Goal: Transaction & Acquisition: Download file/media

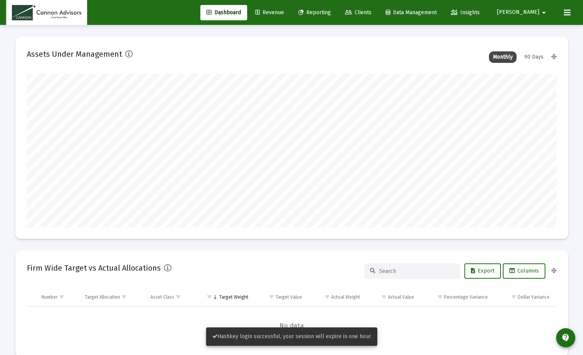
scroll to position [153, 529]
type input "[DATE]"
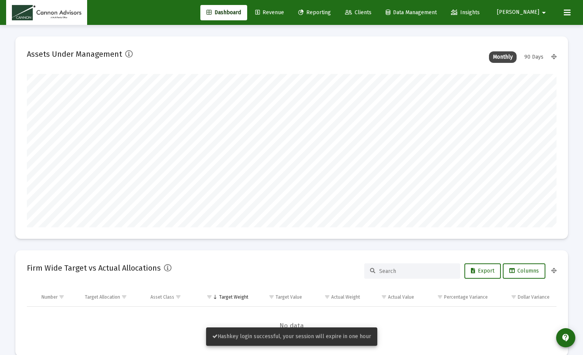
click at [303, 12] on icon at bounding box center [300, 12] width 5 height 5
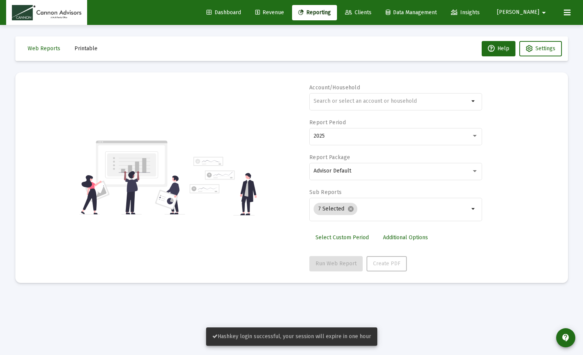
click at [66, 54] on mat-toolbar-row "Web Reports Printable Help Settings" at bounding box center [291, 48] width 552 height 25
click at [84, 47] on span "Printable" at bounding box center [85, 48] width 23 height 7
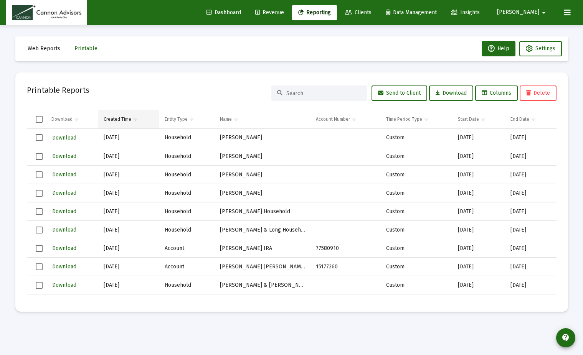
click at [133, 120] on span "Show filter options for column 'Created Time'" at bounding box center [135, 119] width 6 height 6
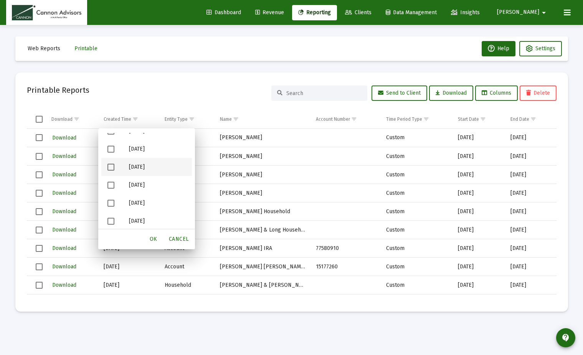
scroll to position [194, 0]
click at [113, 166] on span "Filter options" at bounding box center [110, 165] width 7 height 7
click at [156, 239] on span "OK" at bounding box center [154, 239] width 8 height 7
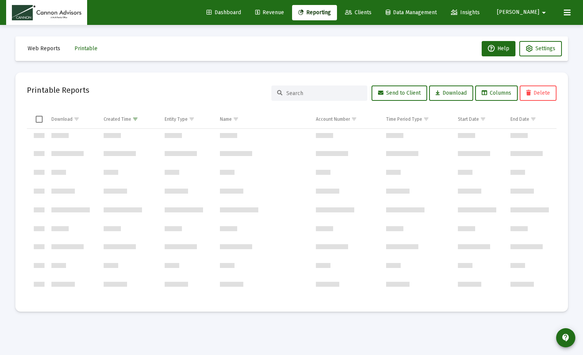
scroll to position [0, 0]
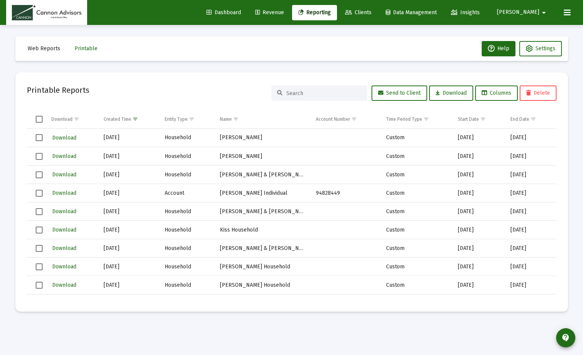
click at [40, 125] on td "Data grid" at bounding box center [36, 119] width 19 height 18
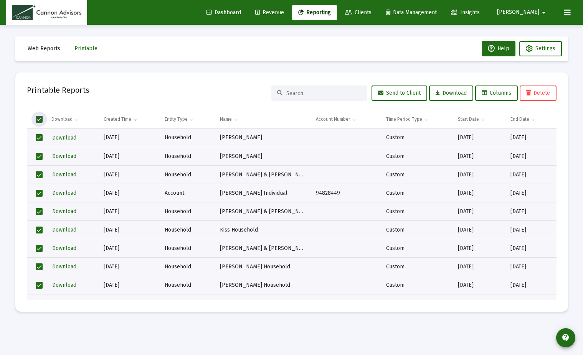
click at [38, 119] on span "Select all" at bounding box center [39, 119] width 7 height 7
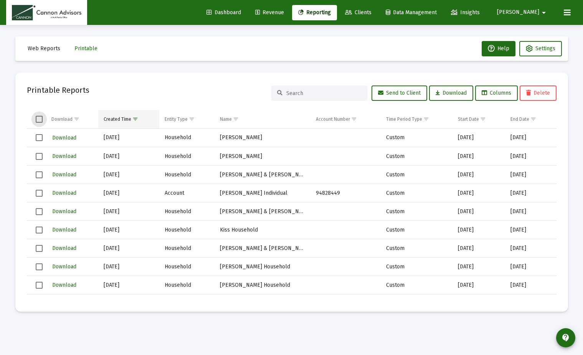
click at [132, 121] on span "Show filter options for column 'Created Time'" at bounding box center [135, 119] width 6 height 6
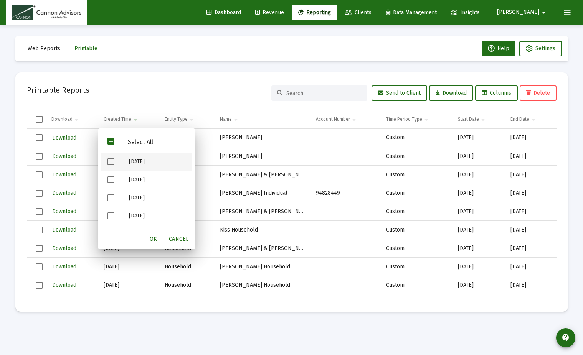
click at [111, 161] on span "Filter options" at bounding box center [110, 161] width 7 height 7
click at [146, 237] on div "OK" at bounding box center [153, 239] width 25 height 14
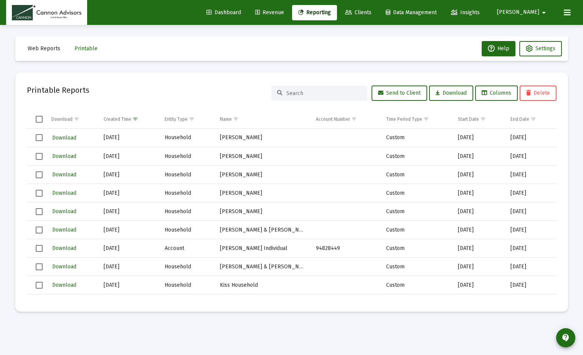
click at [43, 122] on td "Data grid" at bounding box center [36, 119] width 19 height 18
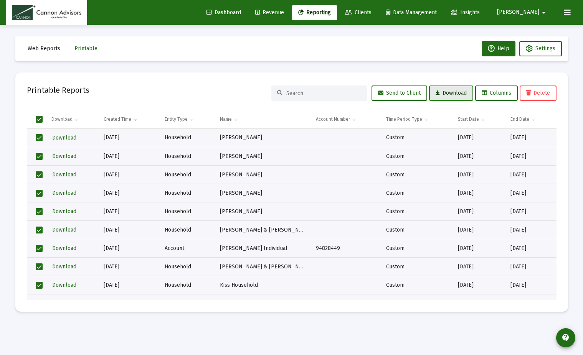
click at [437, 92] on span "Download" at bounding box center [450, 93] width 31 height 7
click at [134, 117] on span "Show filter options for column 'Created Time'" at bounding box center [135, 119] width 6 height 6
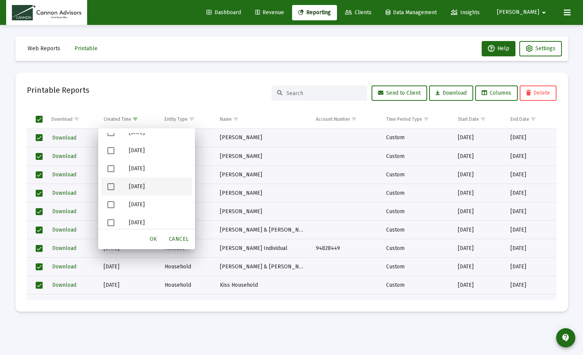
scroll to position [215, 0]
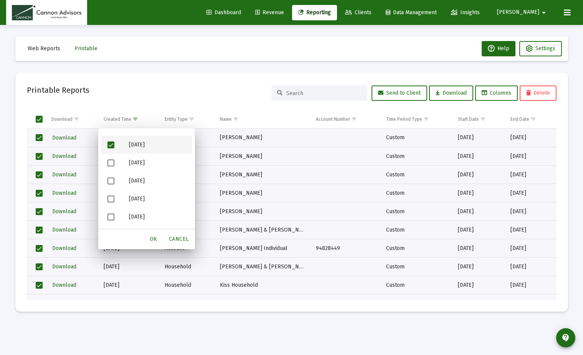
click at [110, 145] on span "Filter options" at bounding box center [110, 145] width 7 height 7
click at [154, 235] on div "OK" at bounding box center [153, 239] width 25 height 14
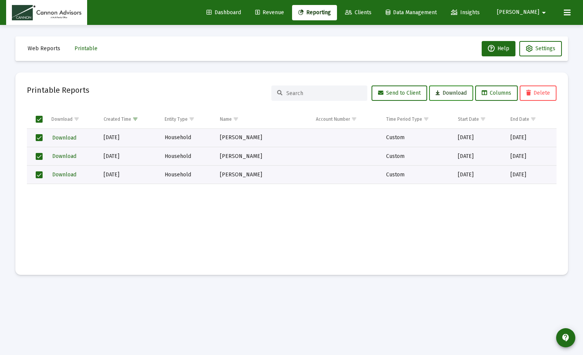
click at [456, 97] on button "Download" at bounding box center [451, 93] width 44 height 15
